Goal: Information Seeking & Learning: Learn about a topic

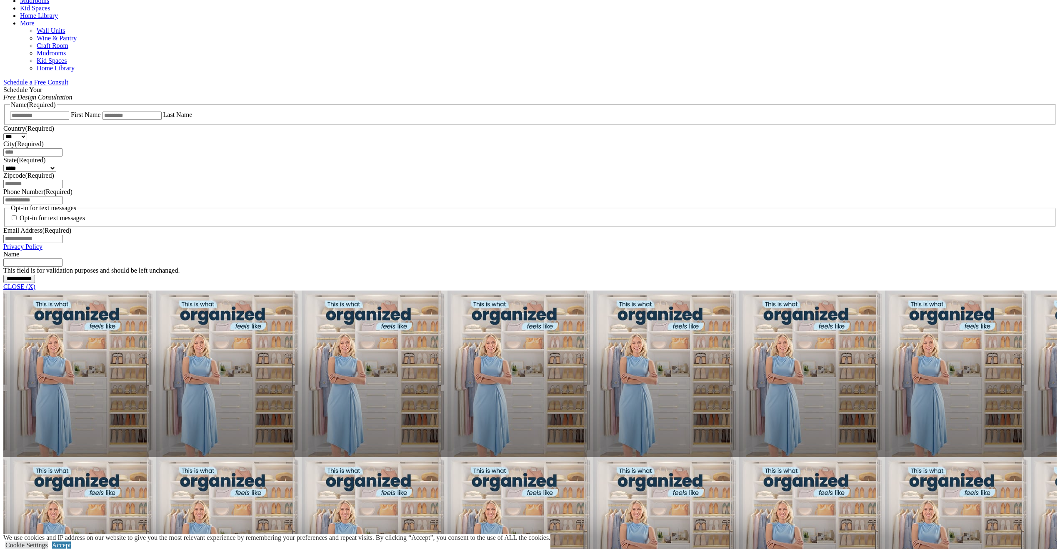
scroll to position [483, 0]
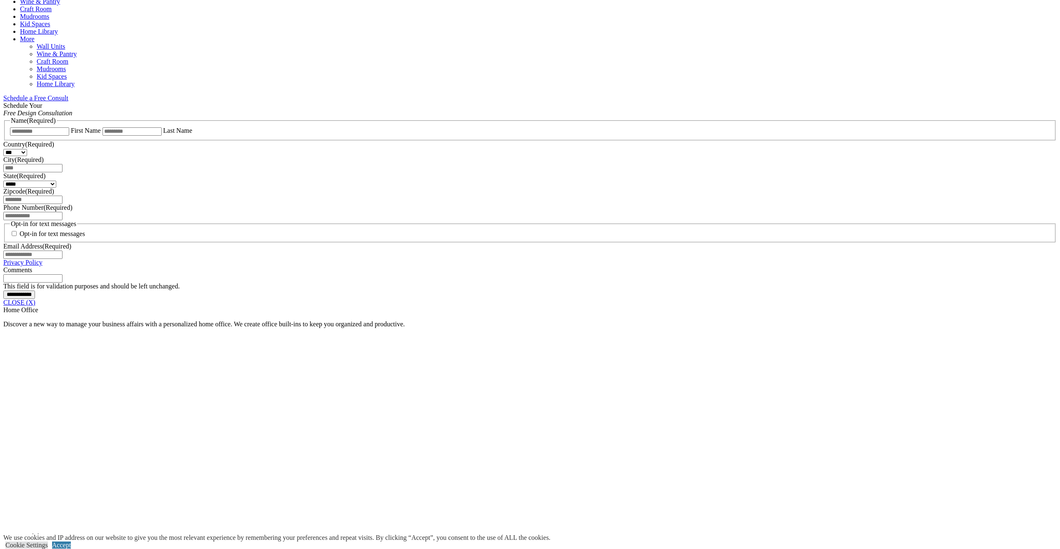
scroll to position [468, 0]
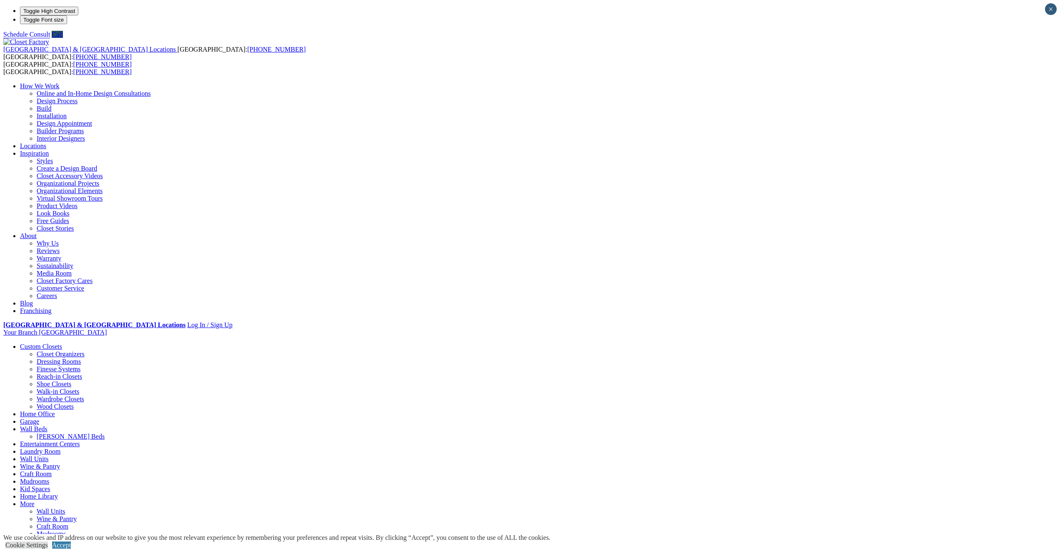
scroll to position [0, 0]
click at [50, 478] on link "Kid Spaces" at bounding box center [35, 481] width 30 height 7
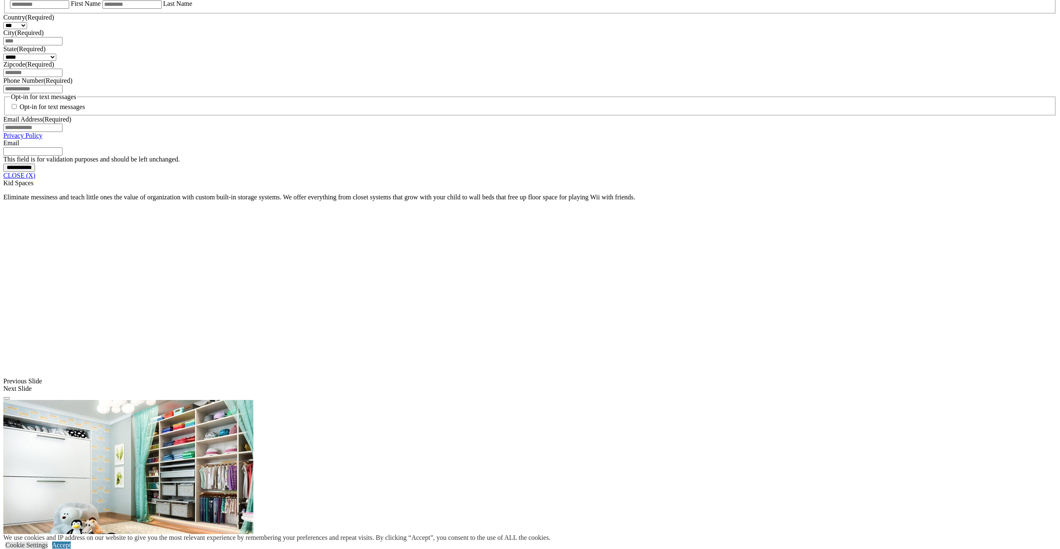
scroll to position [591, 0]
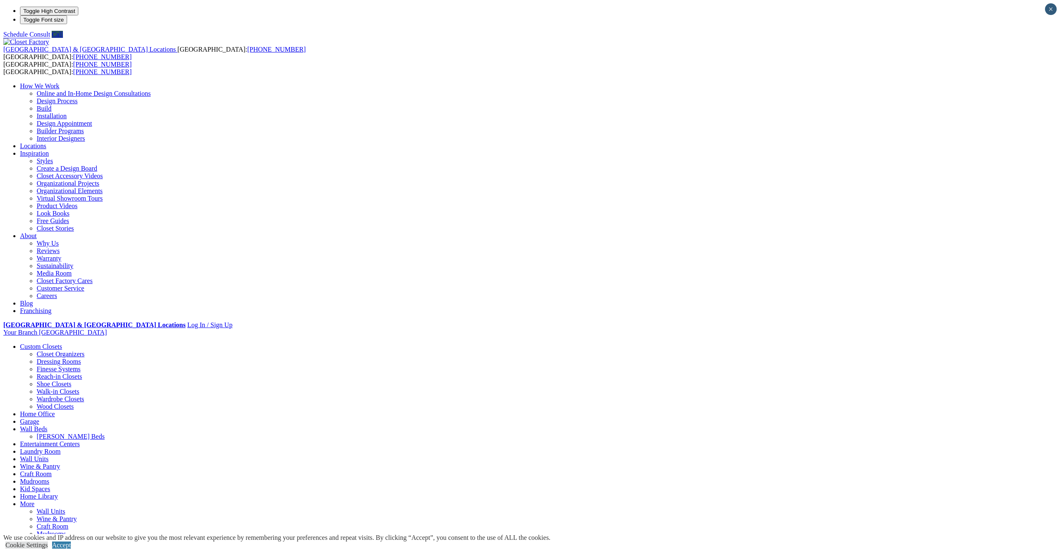
scroll to position [0, 0]
click at [52, 471] on link "Craft Room" at bounding box center [36, 474] width 32 height 7
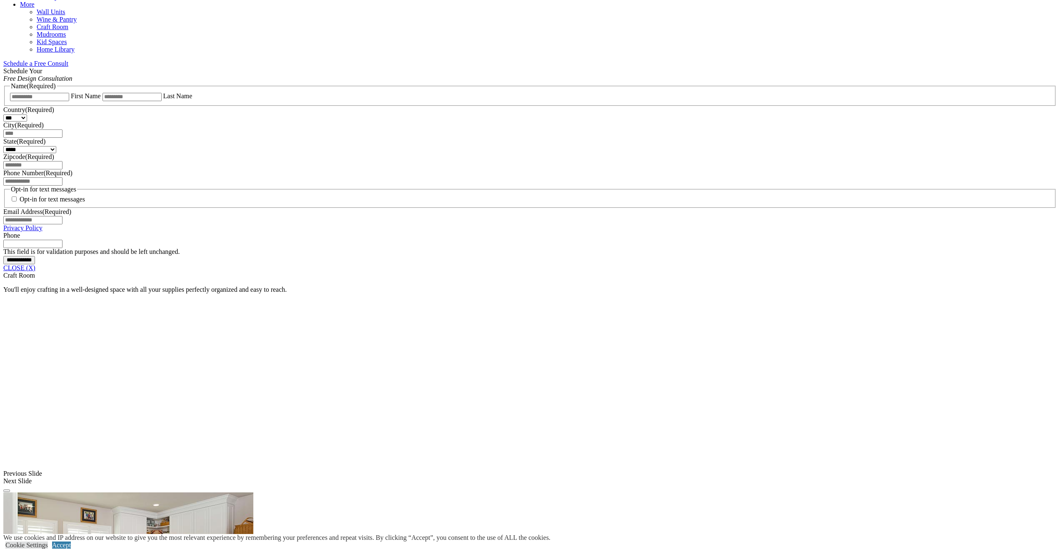
scroll to position [502, 0]
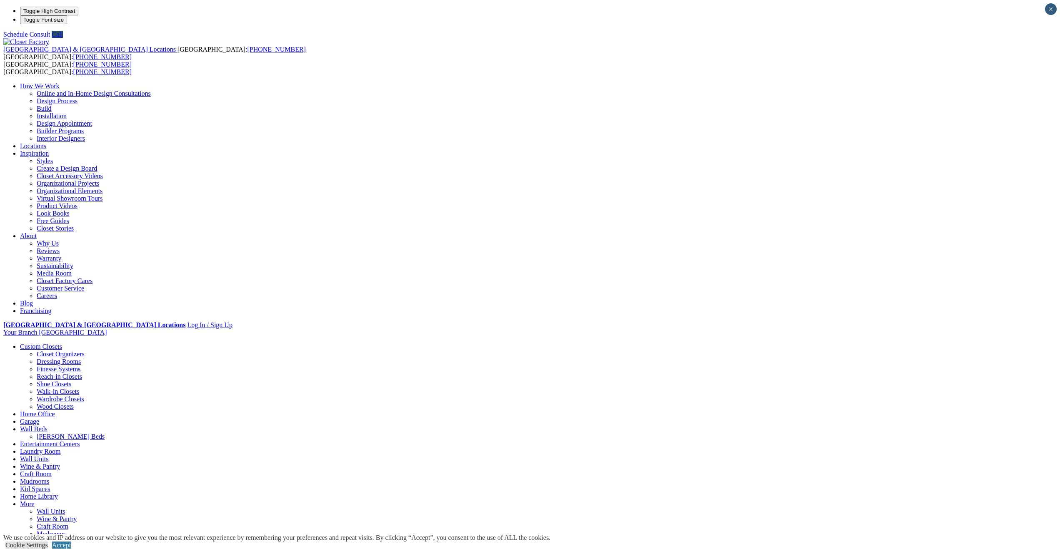
scroll to position [0, 0]
click at [48, 456] on link "Wall Units" at bounding box center [34, 459] width 28 height 7
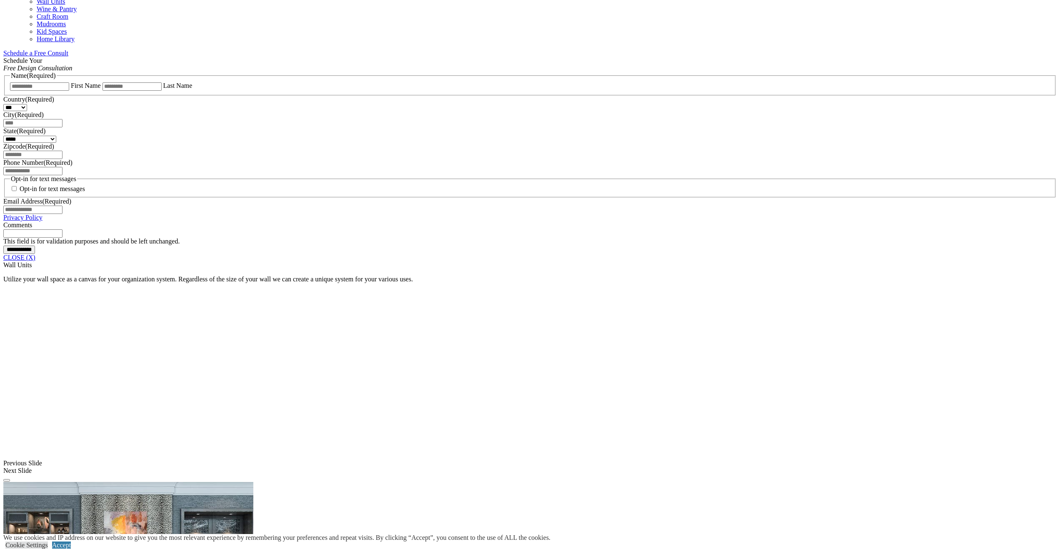
scroll to position [668, 0]
